Goal: Transaction & Acquisition: Subscribe to service/newsletter

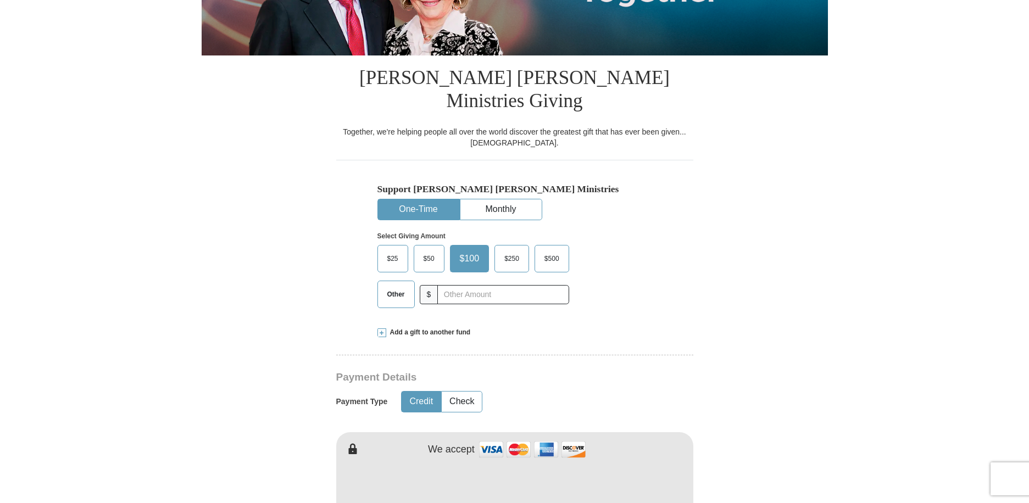
scroll to position [275, 0]
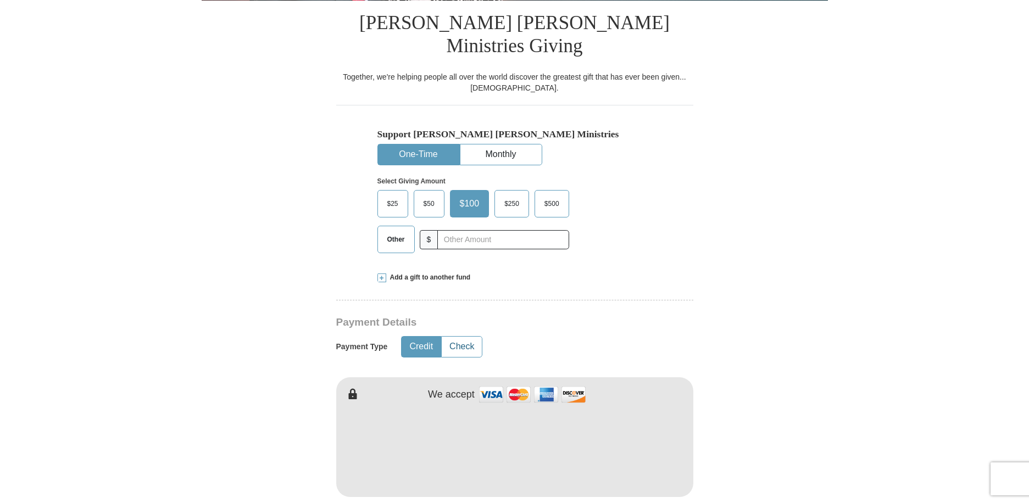
click at [472, 337] on button "Check" at bounding box center [462, 347] width 40 height 20
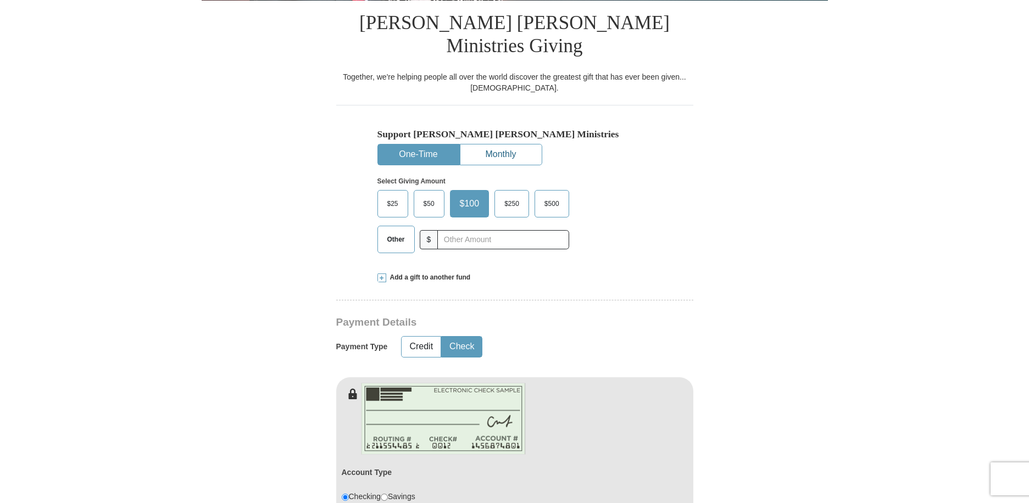
click at [516, 144] on button "Monthly" at bounding box center [500, 154] width 81 height 20
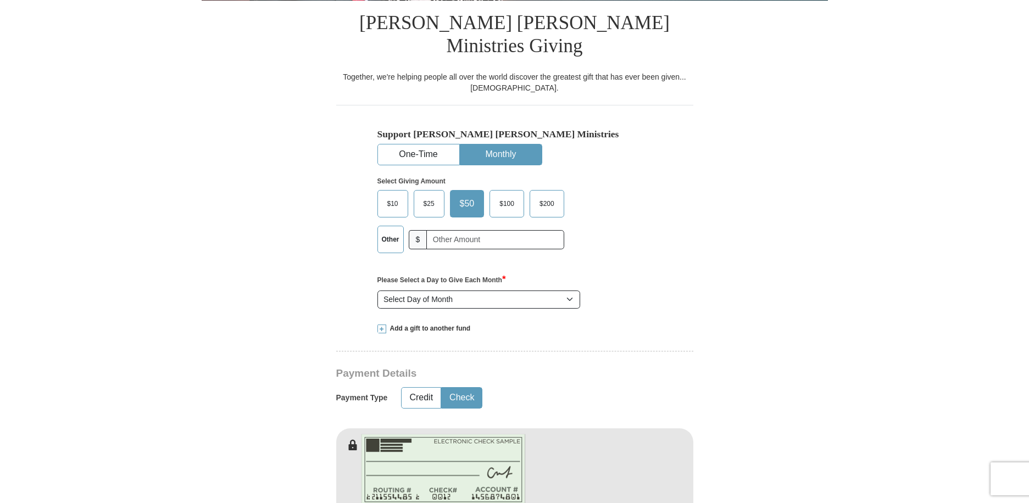
click at [398, 195] on span "$10" at bounding box center [393, 203] width 22 height 16
click at [0, 0] on input "$10" at bounding box center [0, 0] width 0 height 0
click at [484, 230] on input "text" at bounding box center [496, 239] width 130 height 19
type input "15.00"
click at [568, 290] on select "Select Day of Month 1 2 3 4 5 6 7 8 9 10 11 12 13 14 15 16 17 18 19 20 21 22 23…" at bounding box center [478, 299] width 203 height 19
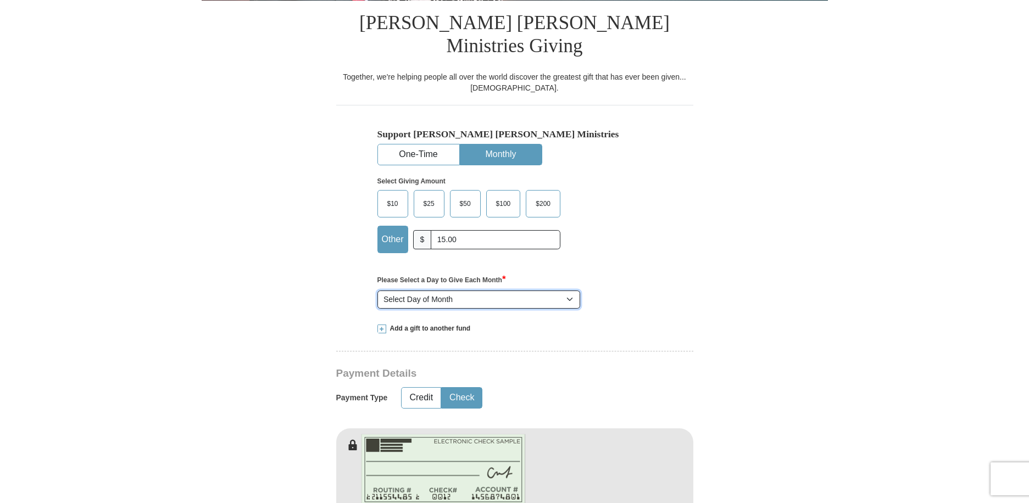
select select "3"
click at [377, 290] on select "Select Day of Month 1 2 3 4 5 6 7 8 9 10 11 12 13 14 15 16 17 18 19 20 21 22 23…" at bounding box center [478, 299] width 203 height 19
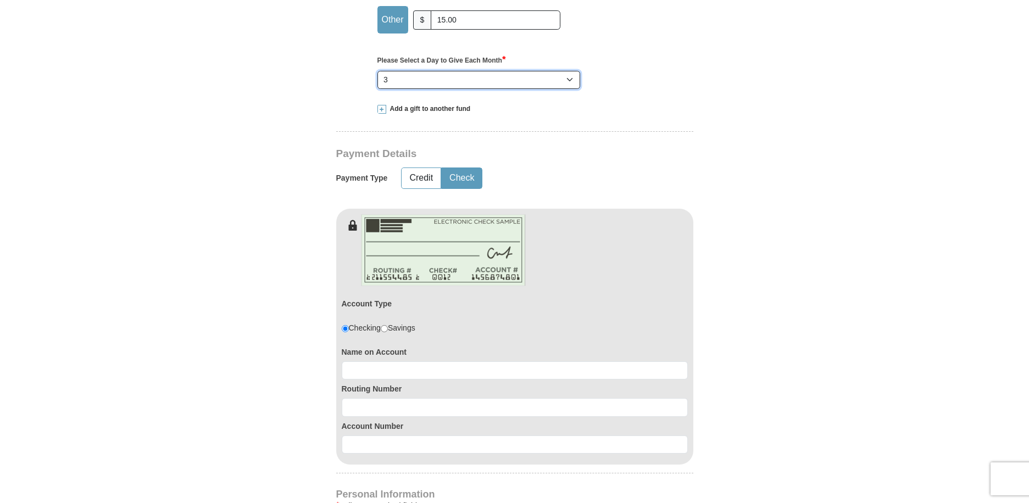
scroll to position [549, 0]
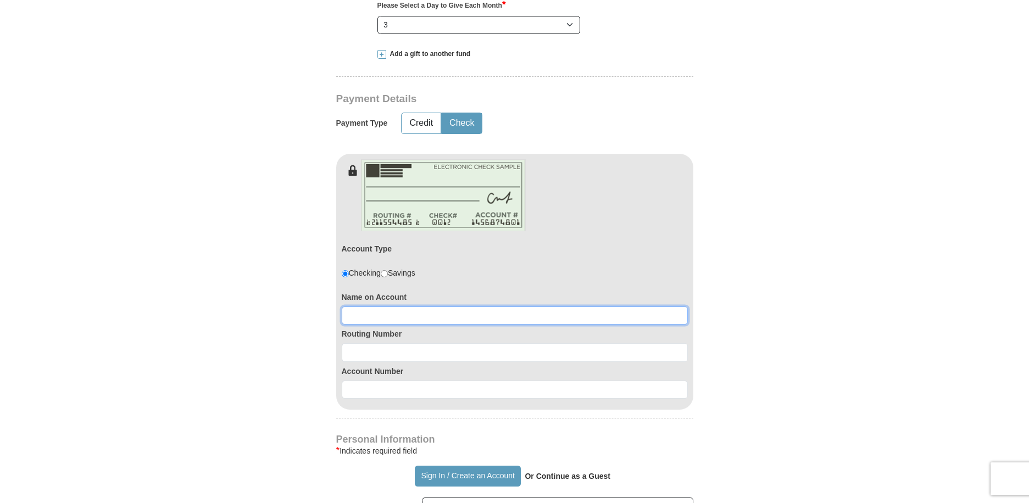
click at [443, 306] on input at bounding box center [515, 315] width 346 height 19
type input "[PERSON_NAME]"
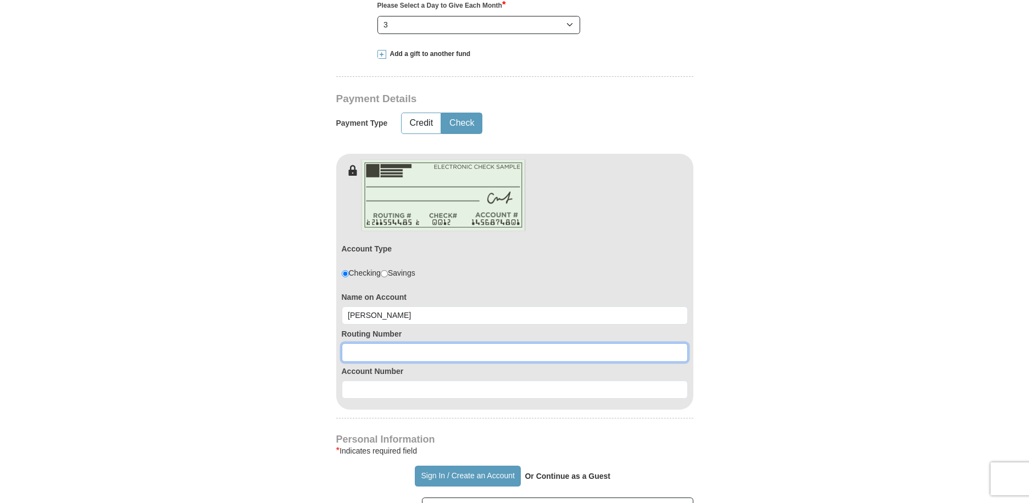
click at [433, 343] on input at bounding box center [515, 352] width 346 height 19
click at [410, 113] on button "Credit" at bounding box center [420, 123] width 39 height 20
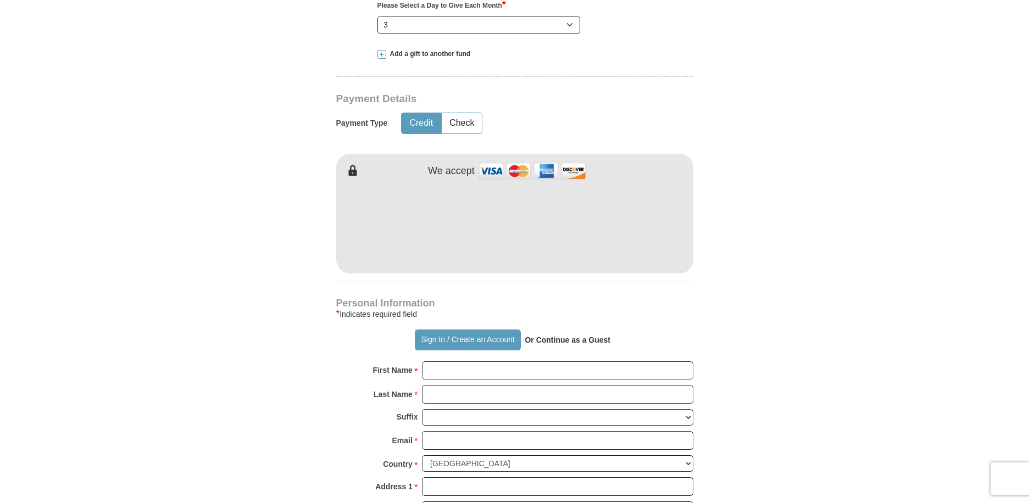
scroll to position [439, 0]
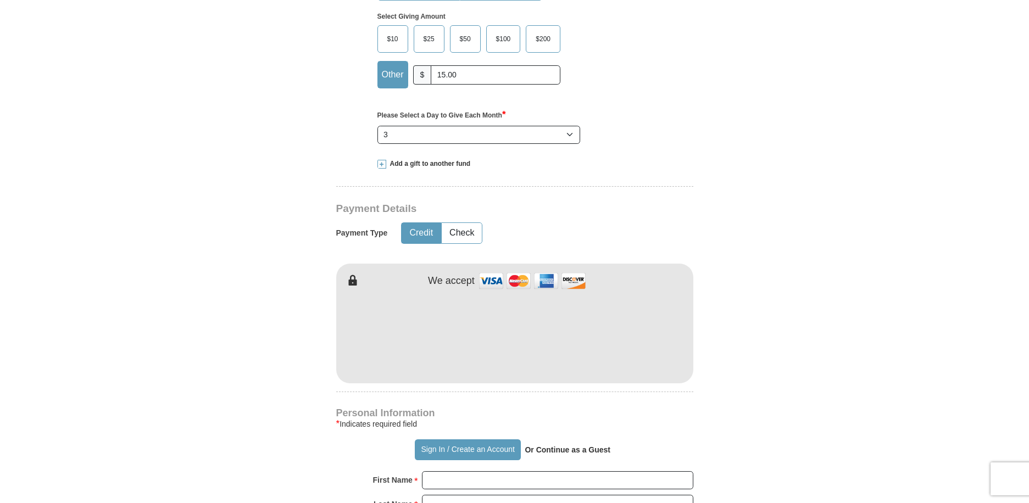
drag, startPoint x: 759, startPoint y: 339, endPoint x: 748, endPoint y: 339, distance: 11.0
click at [758, 339] on form "Already have an account? Sign in for faster giving. Don't have an account? Crea…" at bounding box center [515, 342] width 626 height 1474
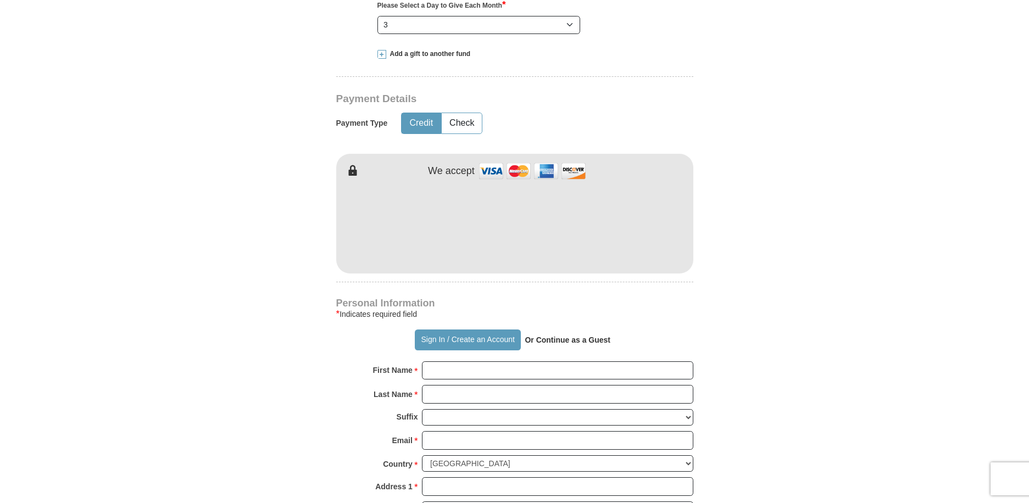
scroll to position [604, 0]
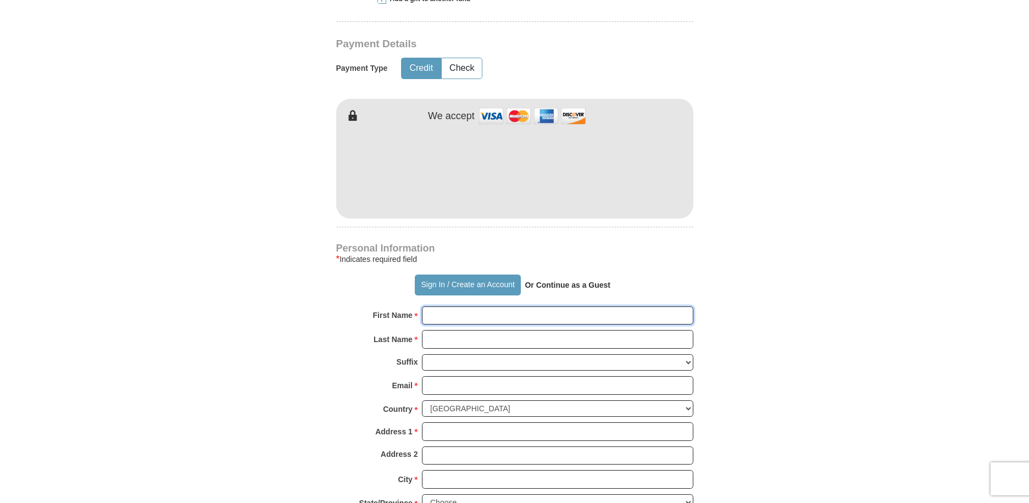
click at [518, 306] on input "First Name *" at bounding box center [557, 315] width 271 height 19
type input "[PERSON_NAME]"
type input "[EMAIL_ADDRESS][DOMAIN_NAME]"
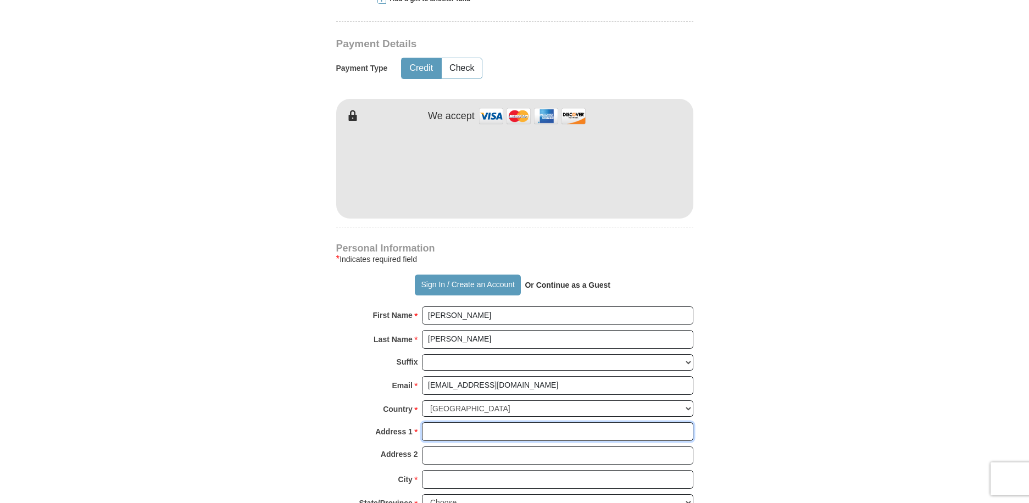
type input "[STREET_ADDRESS][PERSON_NAME][PERSON_NAME]"
type input "[PERSON_NAME] [PERSON_NAME]"
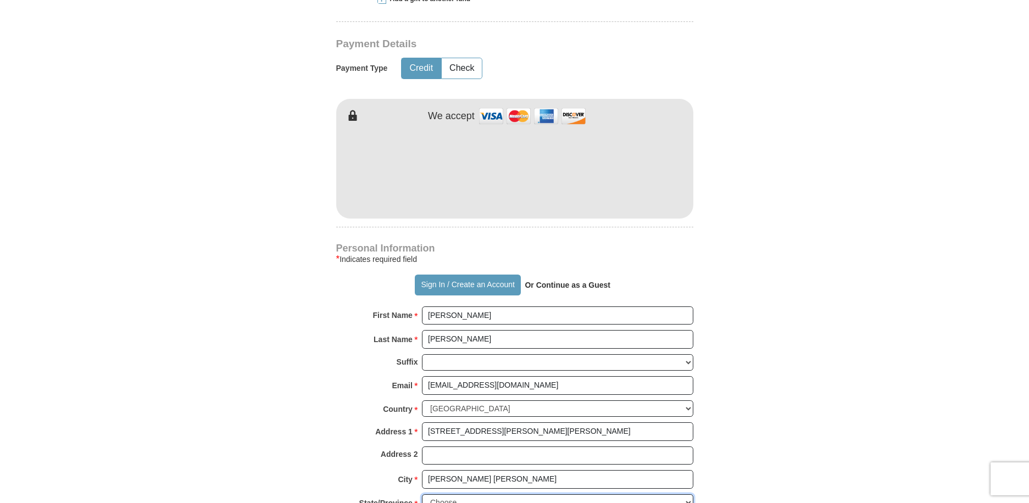
select select "AL"
type input "35581"
type input "2566685978"
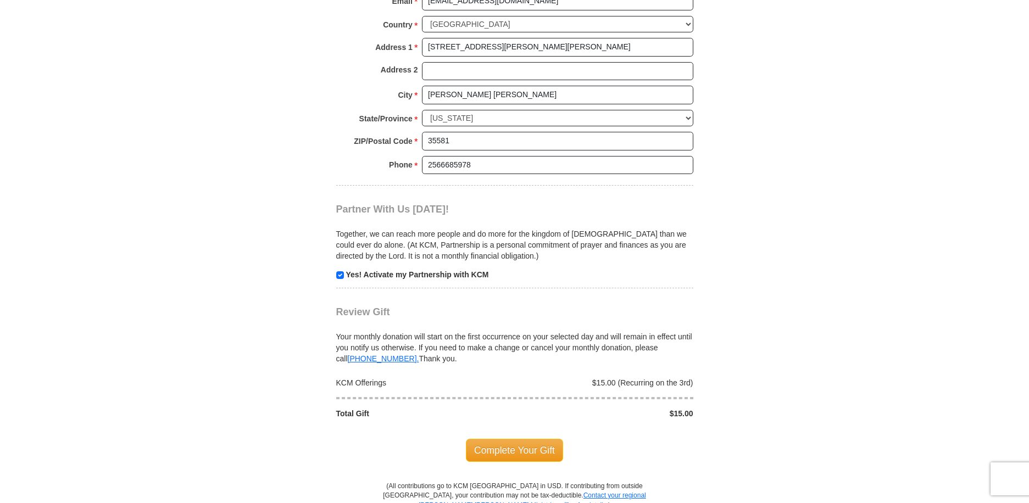
scroll to position [1043, 0]
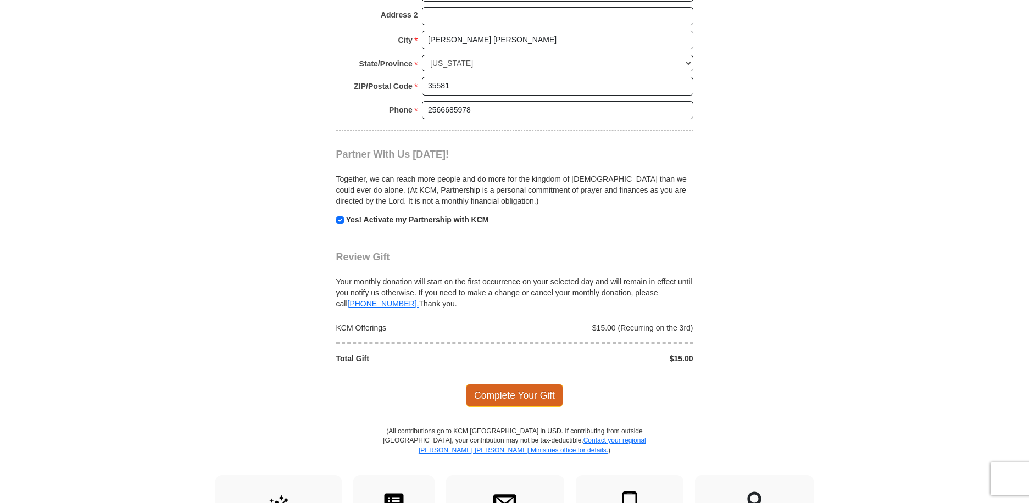
click at [511, 384] on span "Complete Your Gift" at bounding box center [514, 395] width 97 height 23
